Goal: Navigation & Orientation: Find specific page/section

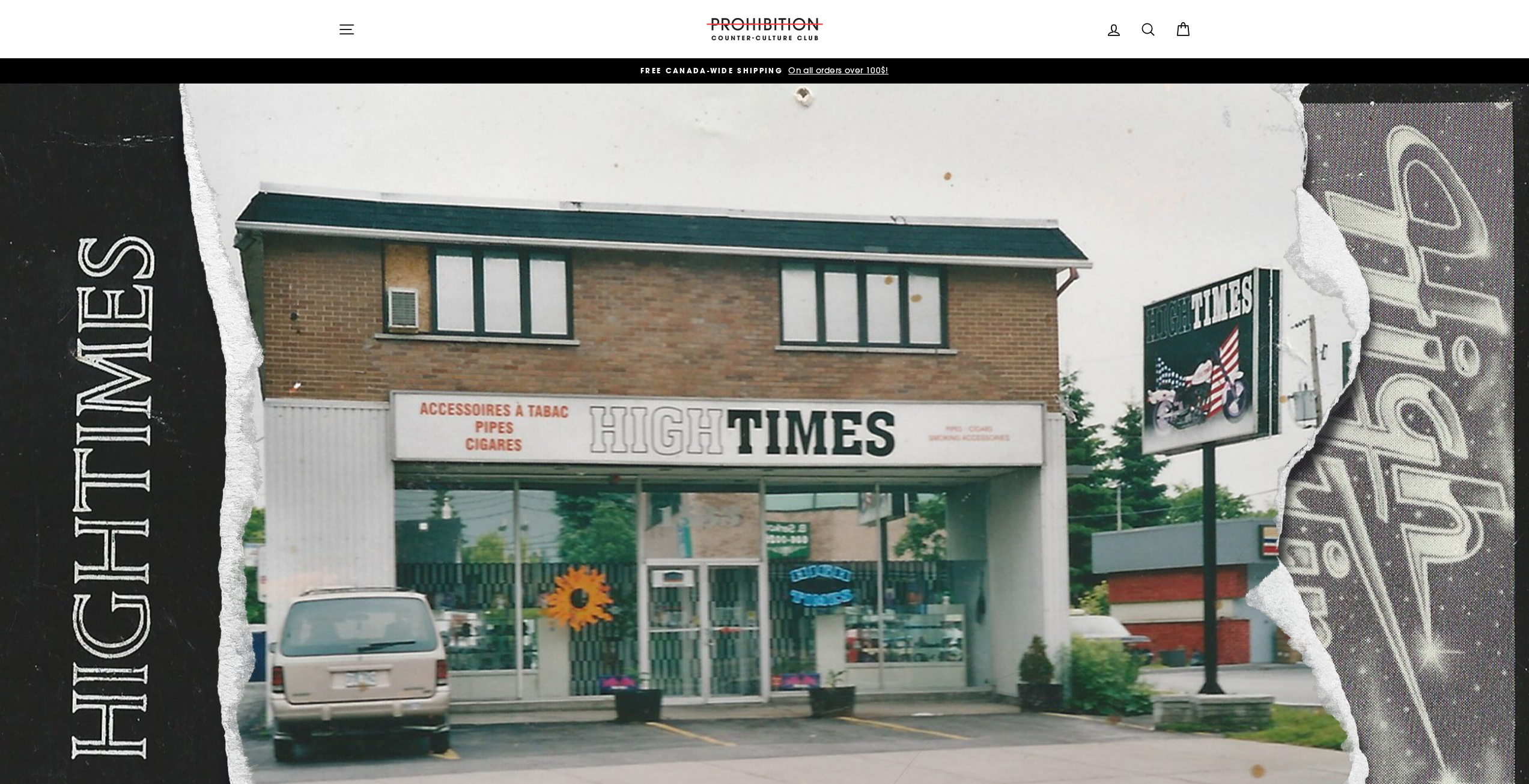
click at [352, 26] on icon "button" at bounding box center [347, 29] width 17 height 17
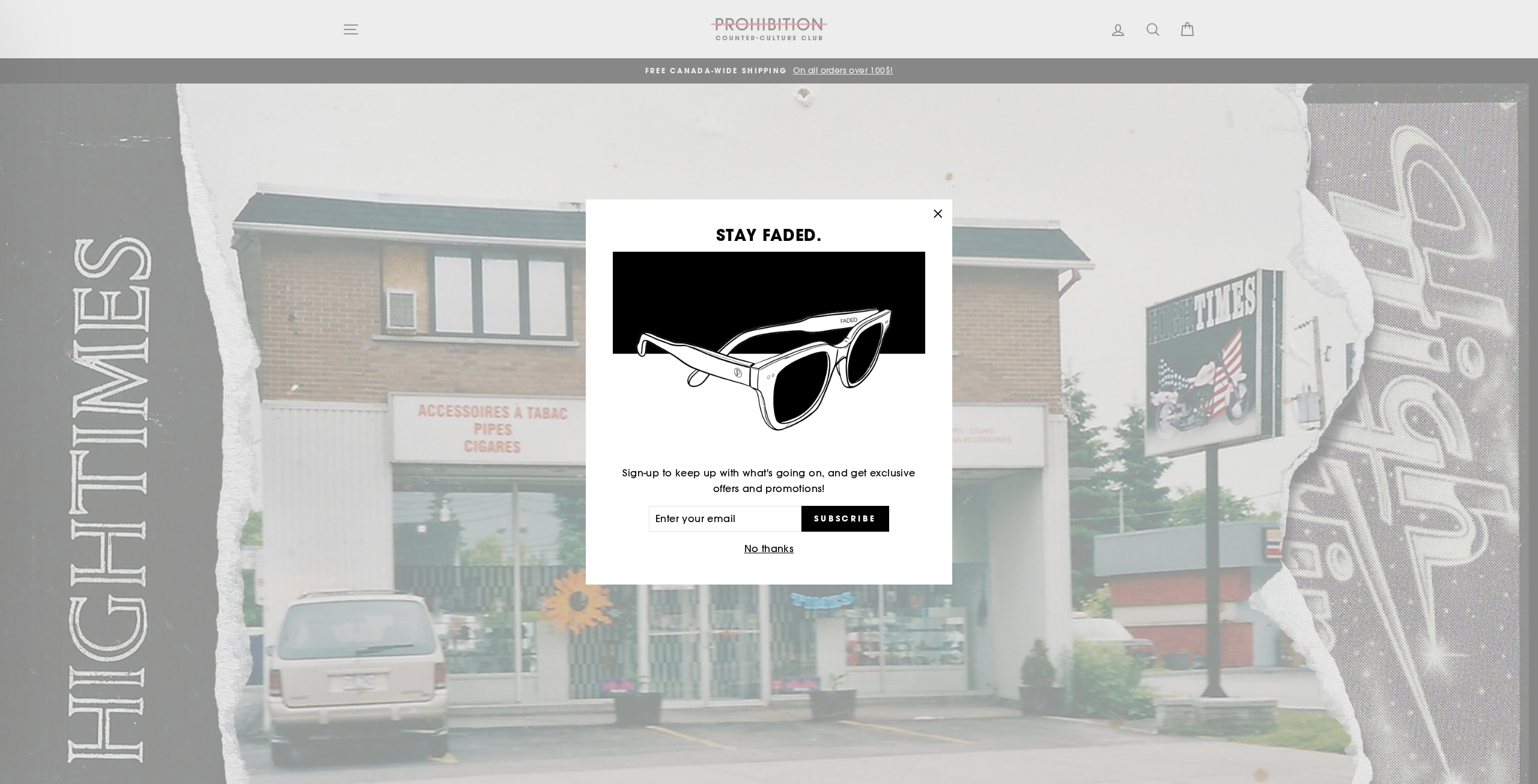
click at [934, 211] on icon "button" at bounding box center [938, 214] width 17 height 17
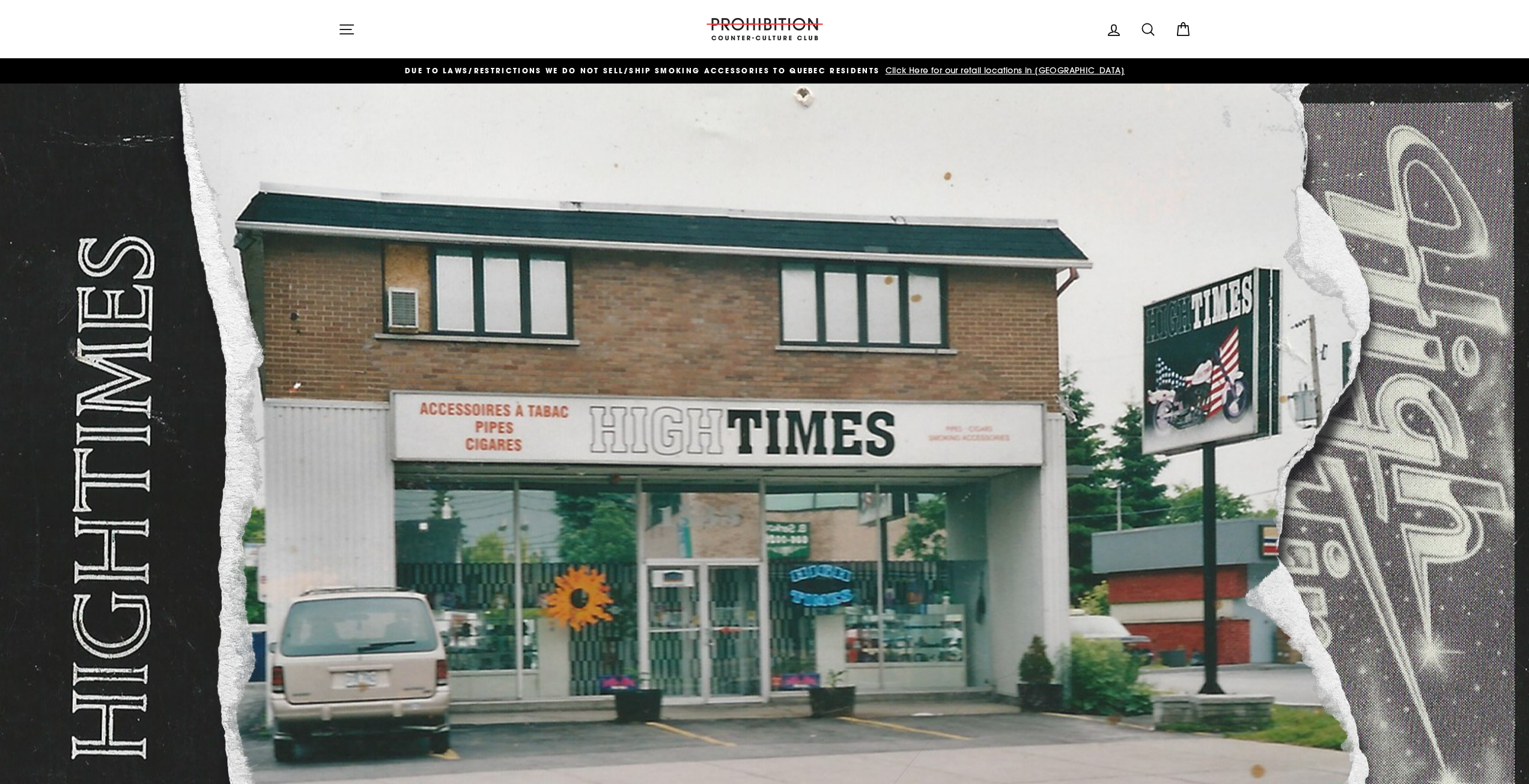
click at [343, 25] on icon "button" at bounding box center [347, 29] width 13 height 9
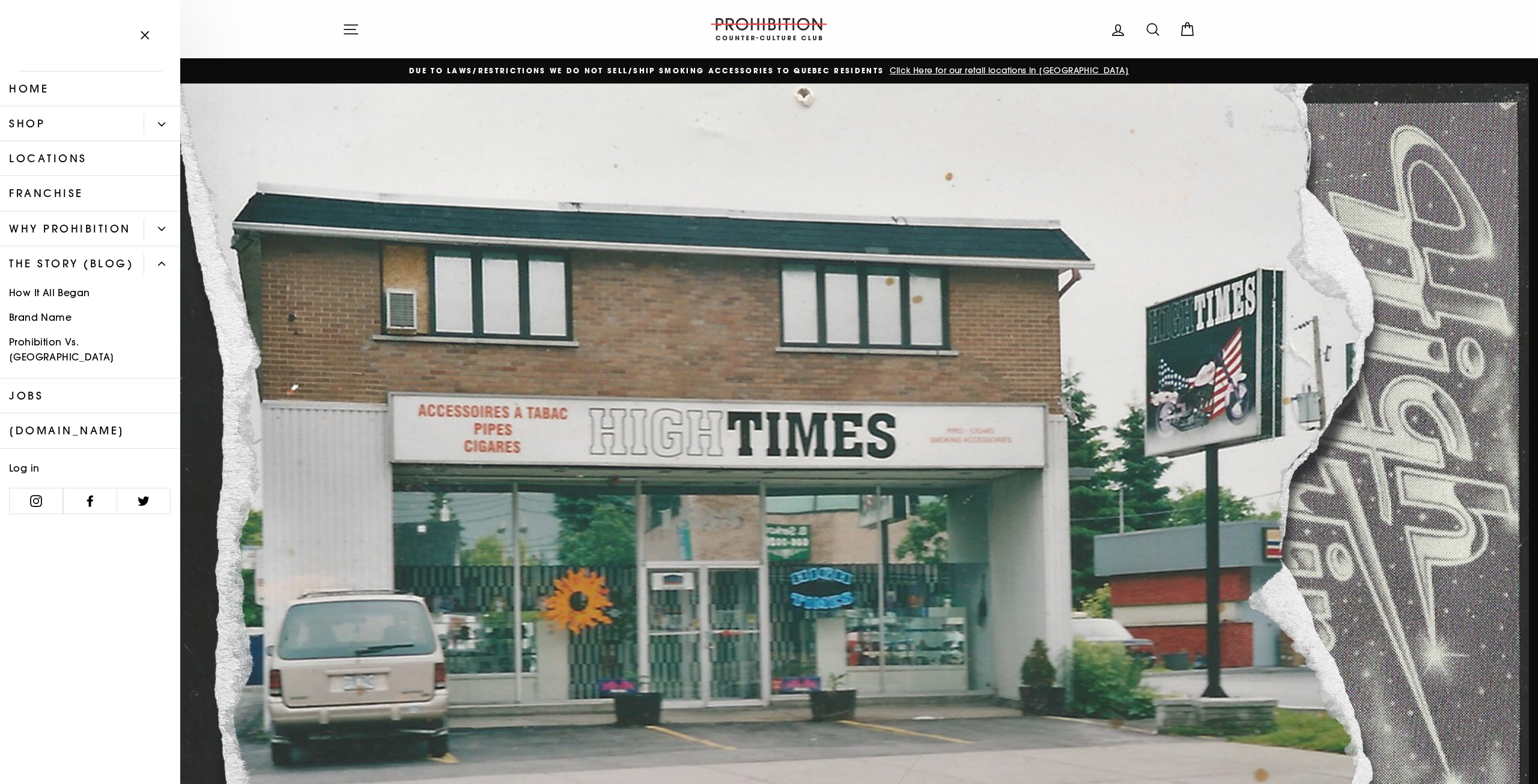
click at [102, 125] on link "Shop" at bounding box center [72, 124] width 144 height 35
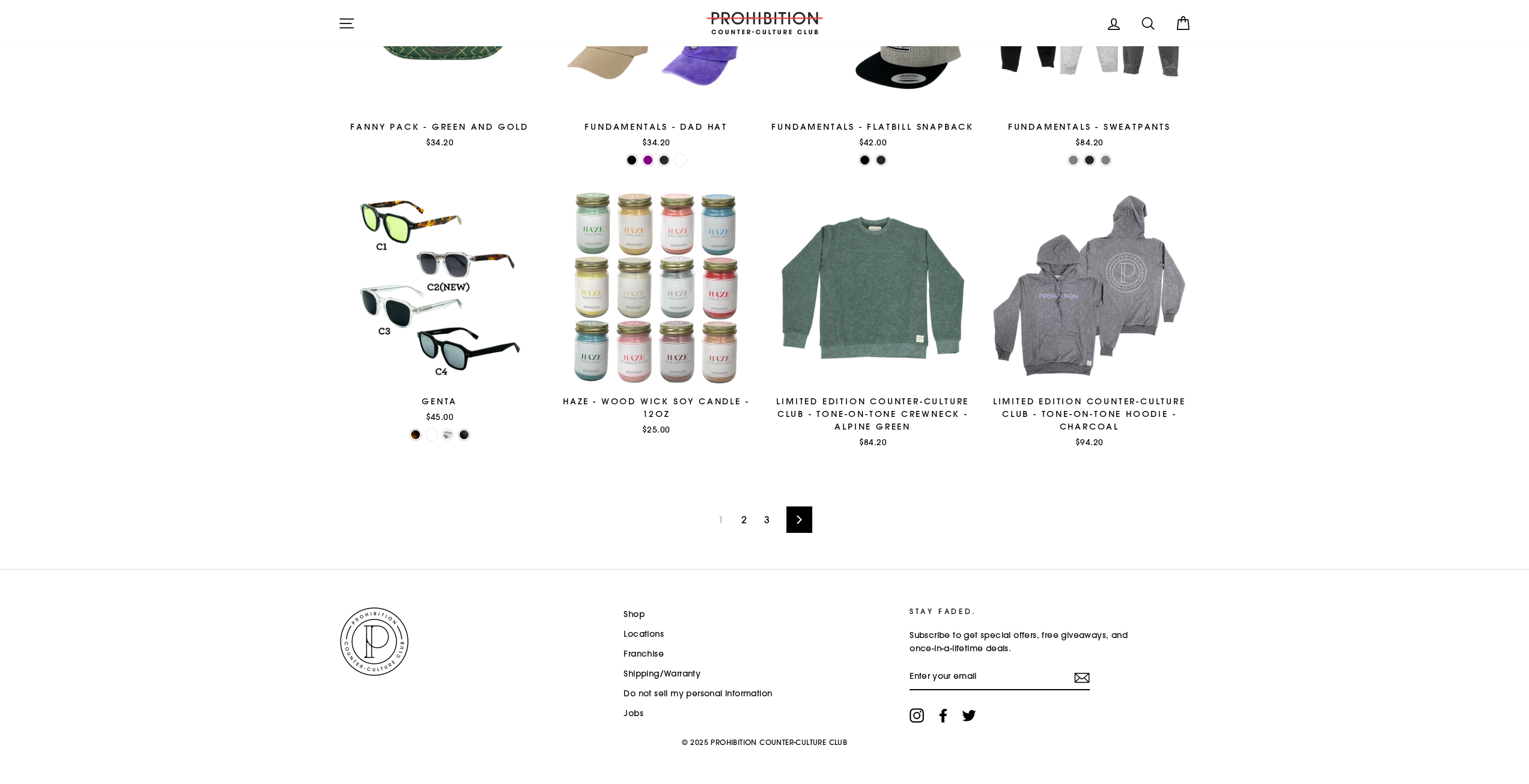
scroll to position [1694, 0]
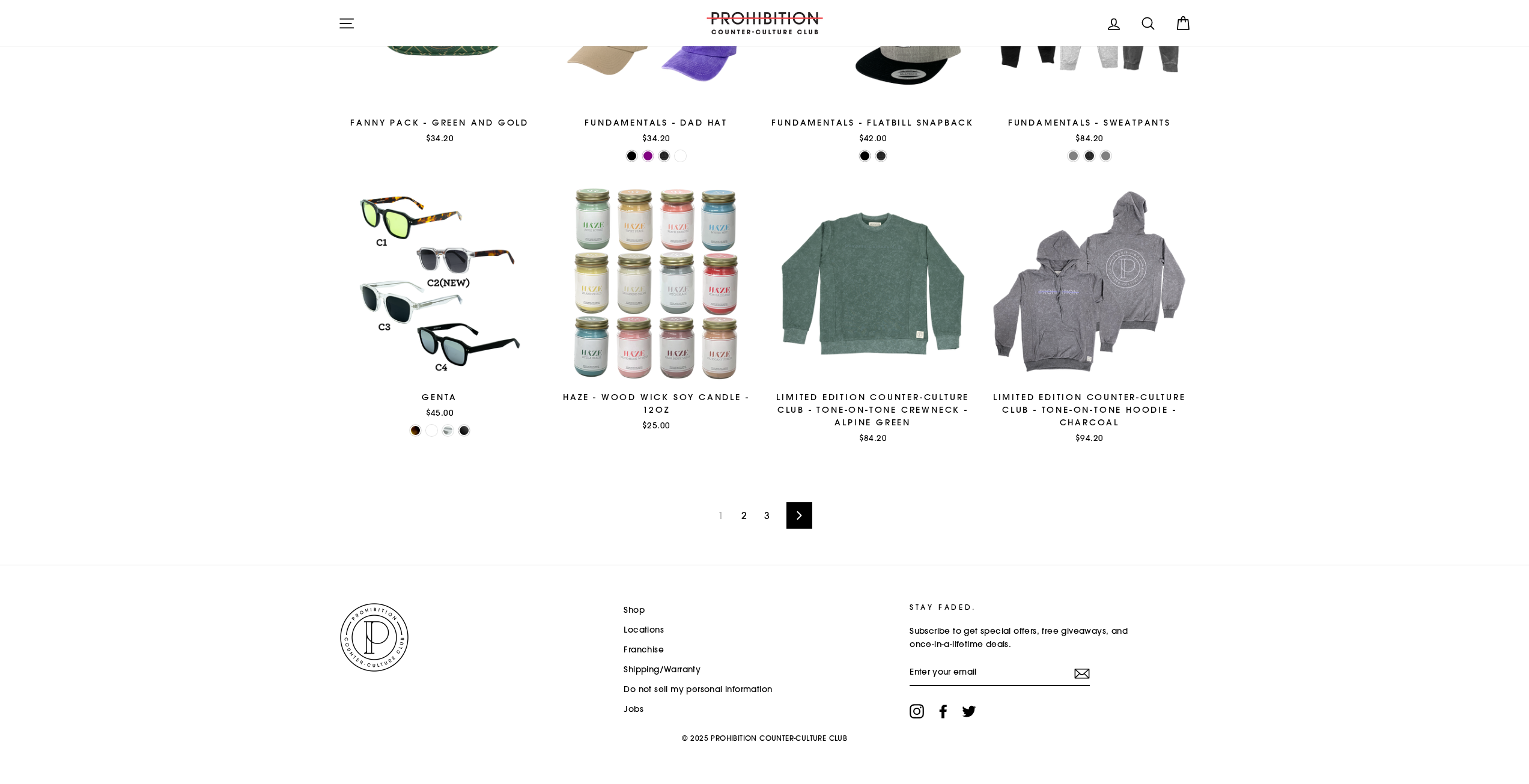
click at [748, 513] on link "2" at bounding box center [744, 515] width 20 height 19
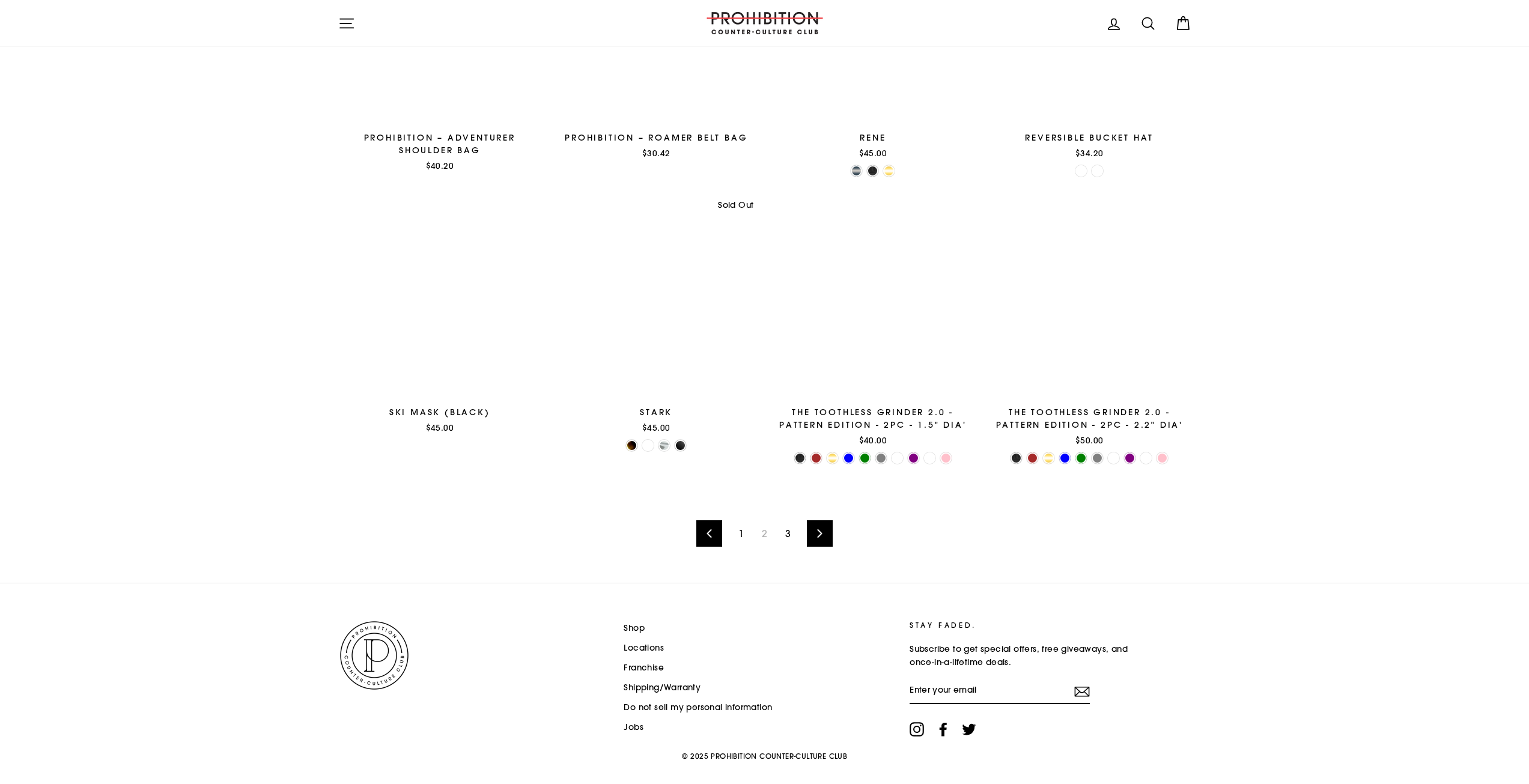
scroll to position [1682, 0]
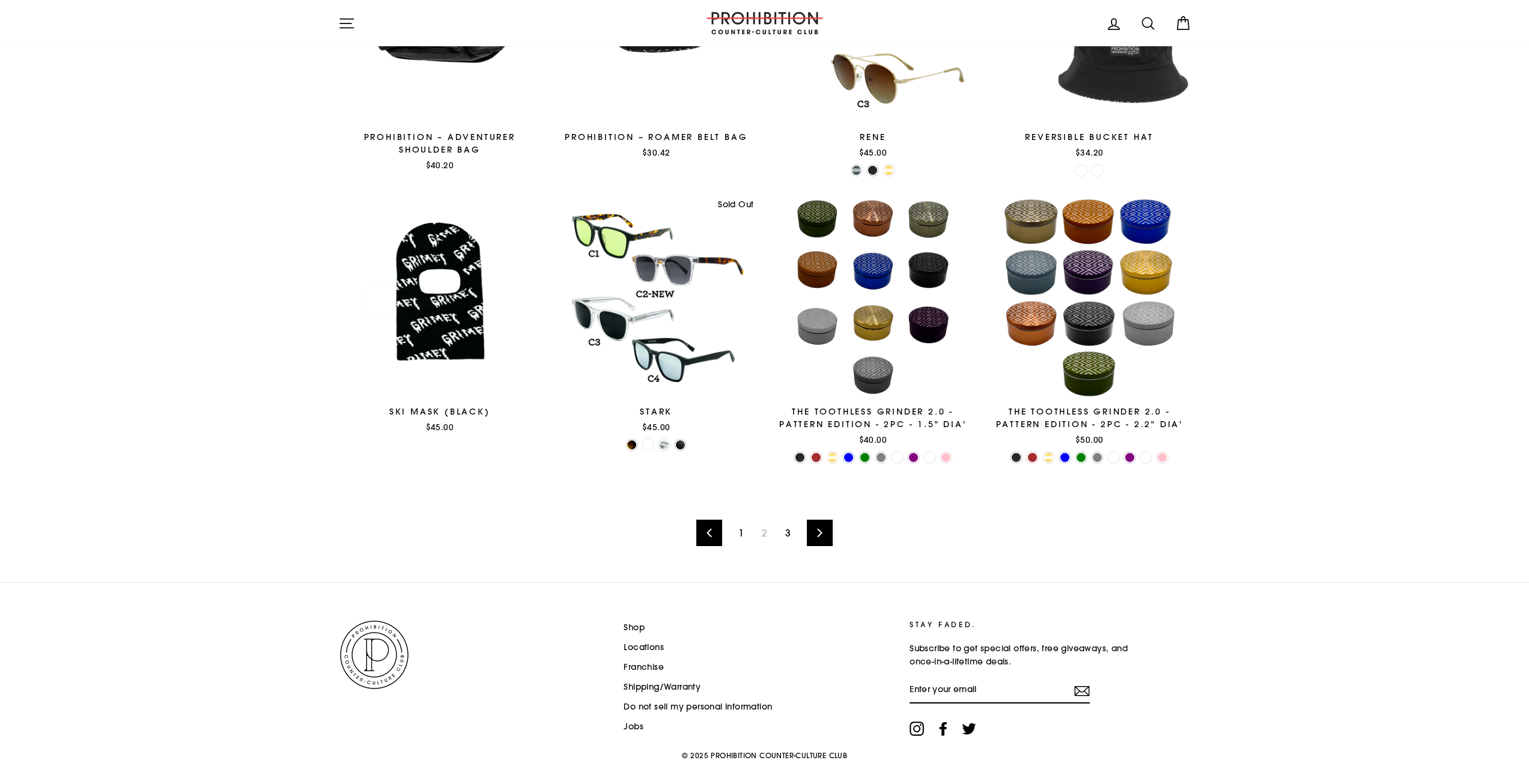
click at [787, 532] on link "3" at bounding box center [788, 533] width 20 height 19
